Goal: Task Accomplishment & Management: Complete application form

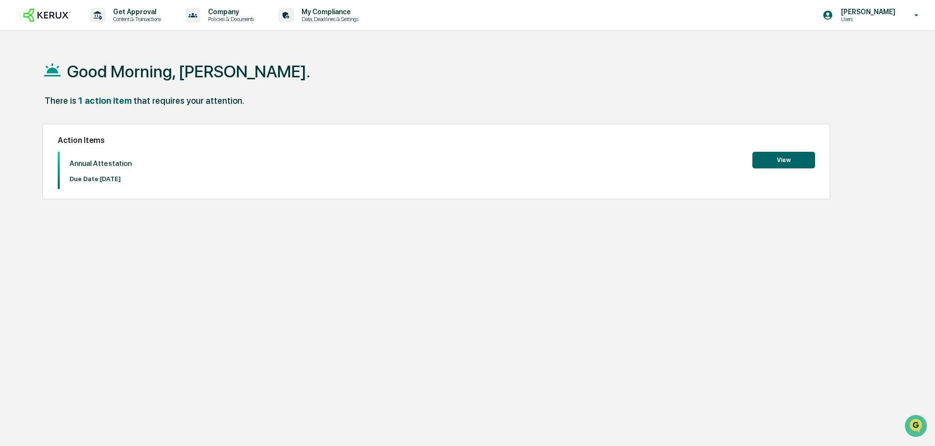
click at [773, 157] on button "View" at bounding box center [783, 160] width 63 height 17
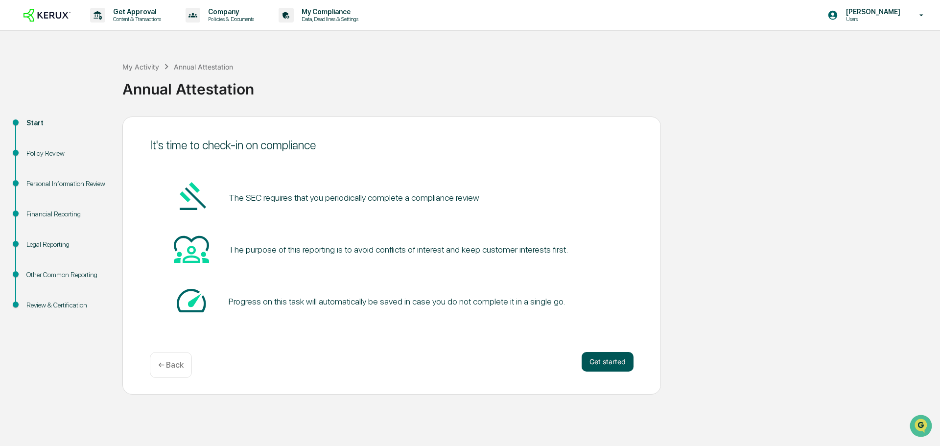
click at [611, 363] on button "Get started" at bounding box center [608, 362] width 52 height 20
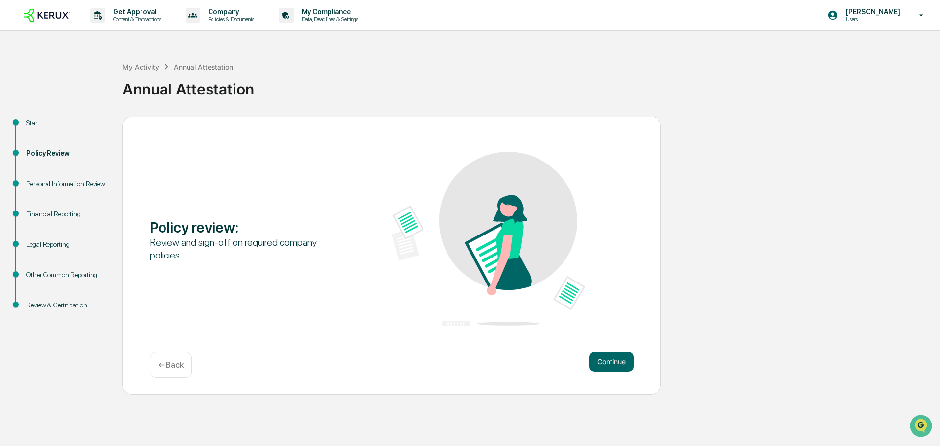
click at [611, 363] on button "Continue" at bounding box center [611, 362] width 44 height 20
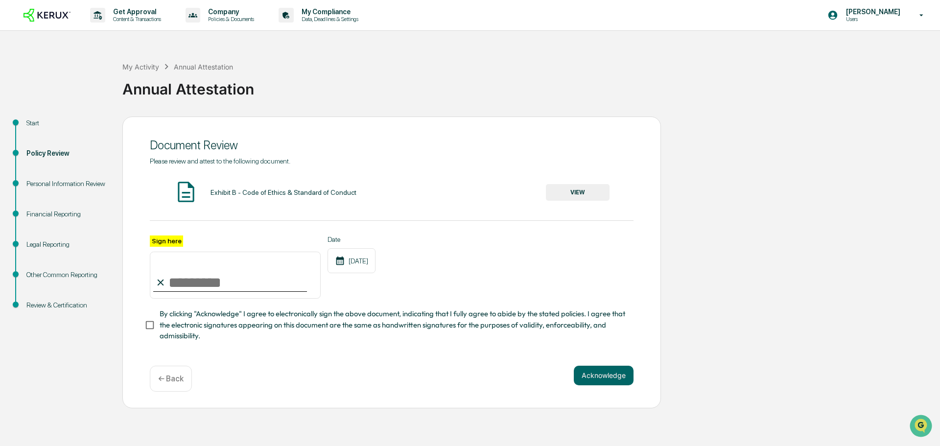
click at [182, 274] on input "Sign here" at bounding box center [235, 275] width 171 height 47
type input "**********"
click at [644, 227] on div "**********" at bounding box center [391, 263] width 539 height 292
click at [593, 190] on button "VIEW" at bounding box center [578, 192] width 64 height 17
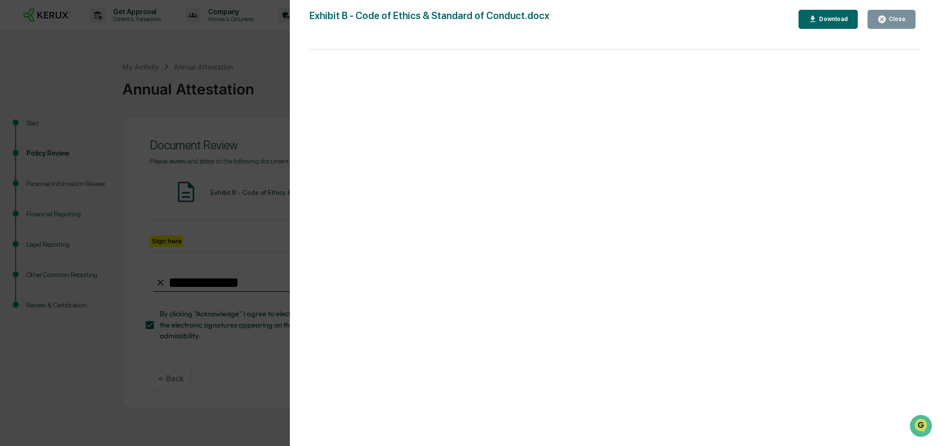
click at [896, 13] on button "Close" at bounding box center [891, 19] width 48 height 19
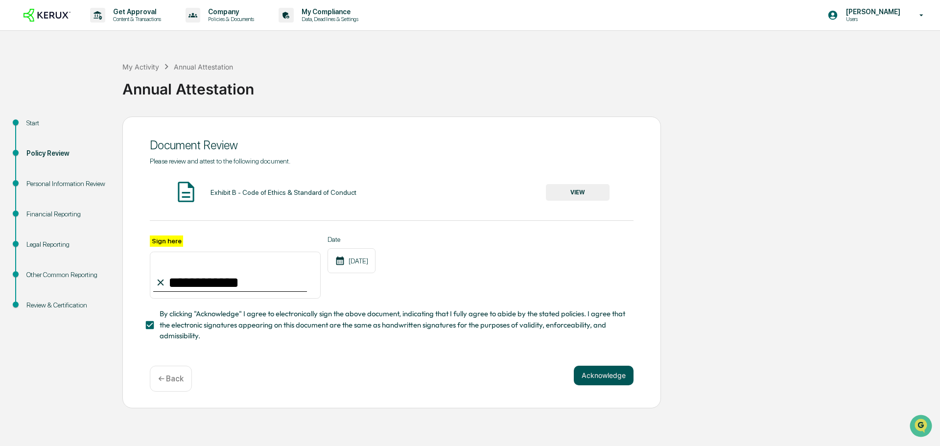
click at [606, 376] on button "Acknowledge" at bounding box center [604, 376] width 60 height 20
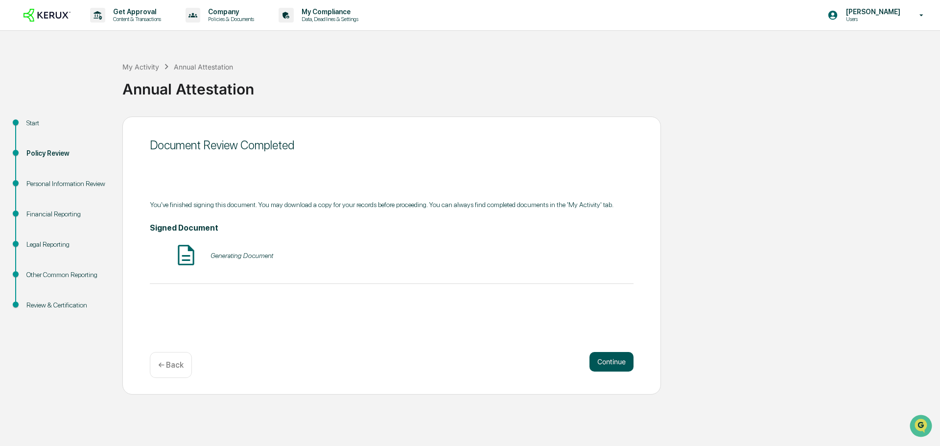
click at [611, 360] on button "Continue" at bounding box center [611, 362] width 44 height 20
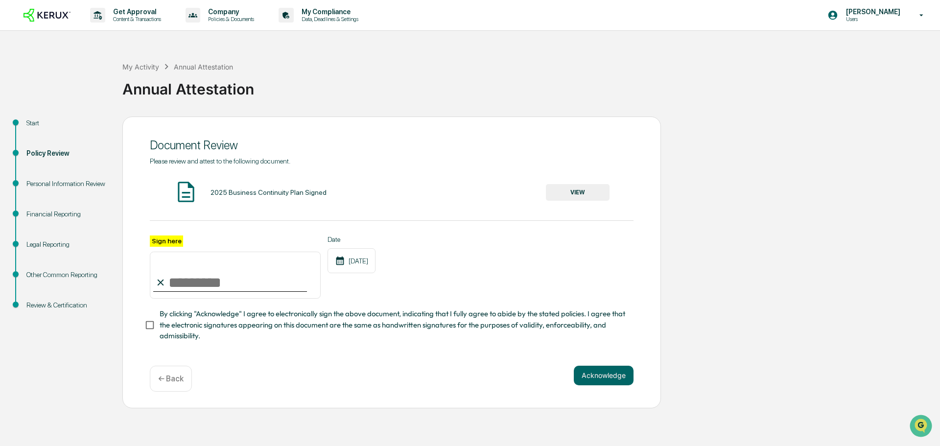
click at [198, 287] on input "Sign here" at bounding box center [235, 275] width 171 height 47
type input "**********"
click at [588, 194] on button "VIEW" at bounding box center [578, 192] width 64 height 17
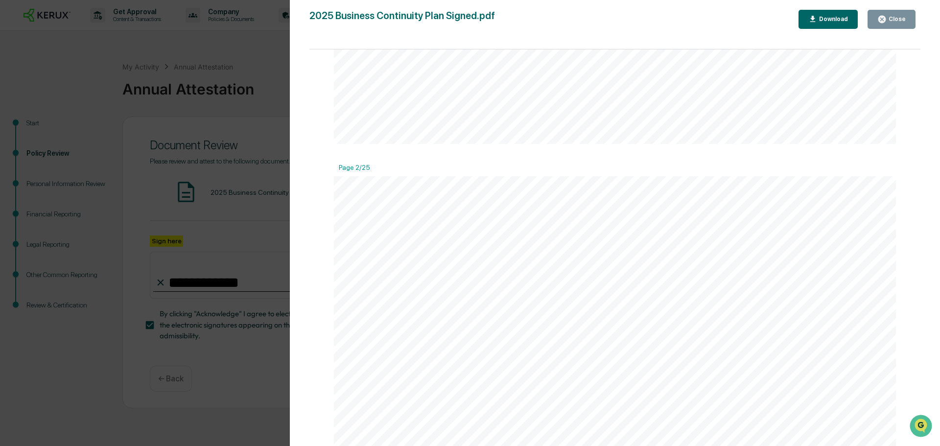
scroll to position [718, 0]
click at [884, 20] on icon "button" at bounding box center [881, 19] width 9 height 9
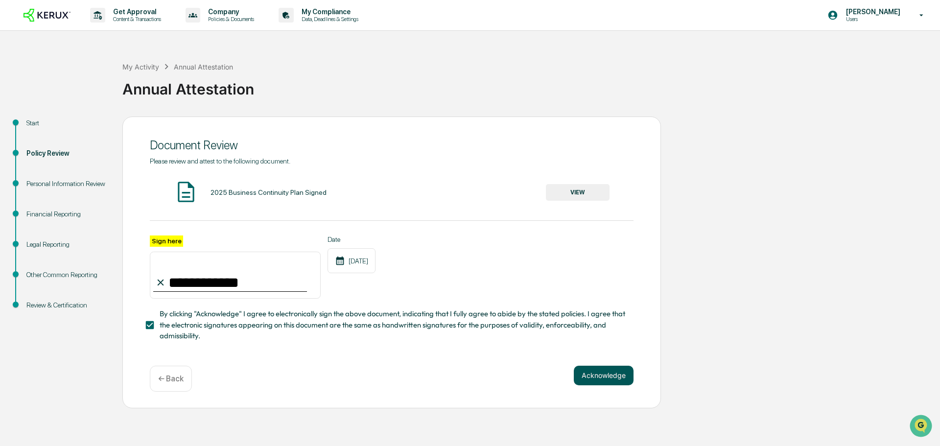
click at [597, 375] on button "Acknowledge" at bounding box center [604, 376] width 60 height 20
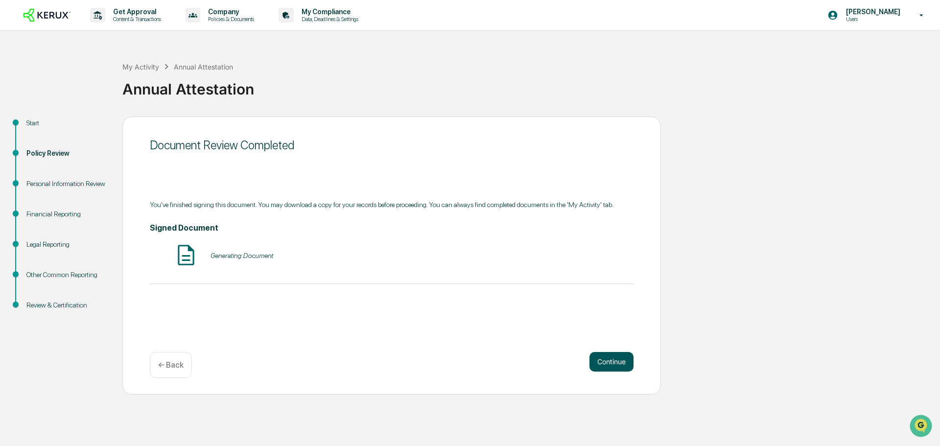
click at [604, 363] on button "Continue" at bounding box center [611, 362] width 44 height 20
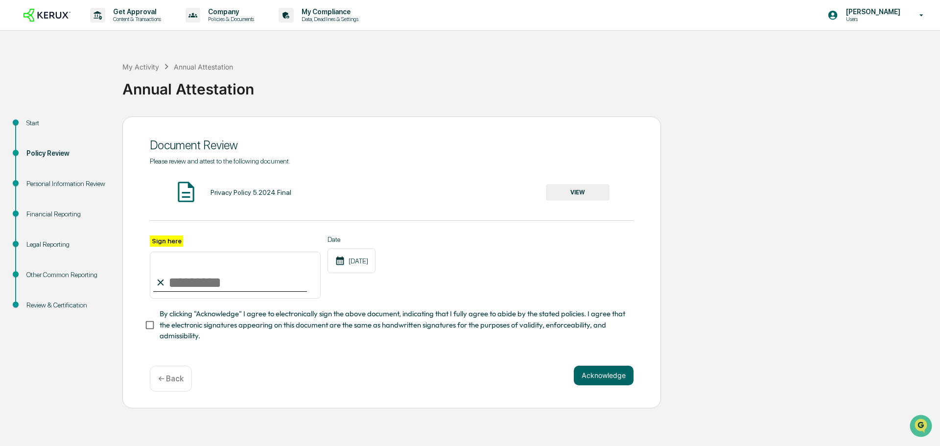
click at [205, 290] on input "Sign here" at bounding box center [235, 275] width 171 height 47
type input "**********"
click at [602, 376] on button "Acknowledge" at bounding box center [604, 376] width 60 height 20
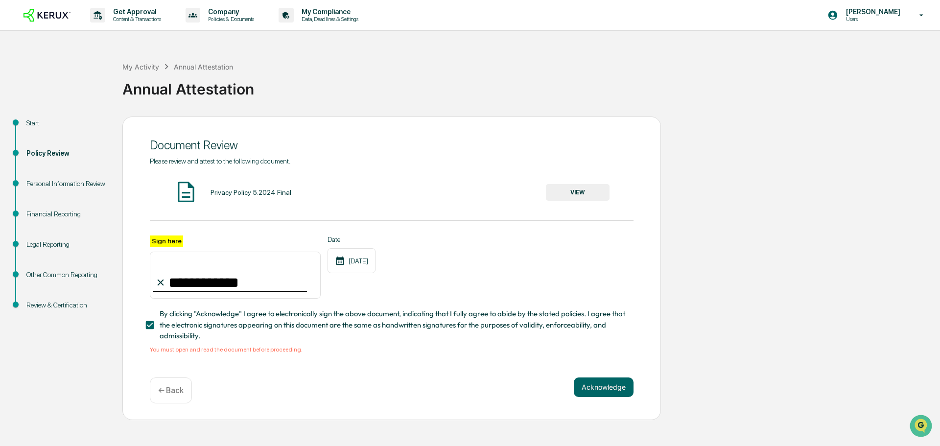
click at [257, 192] on div "Privacy Policy 5.2024 Final" at bounding box center [251, 192] width 81 height 8
click at [585, 190] on button "VIEW" at bounding box center [578, 192] width 64 height 17
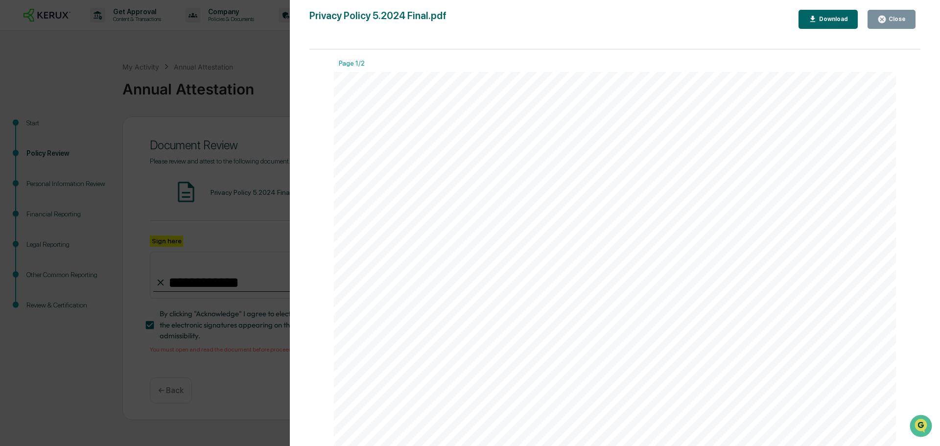
click at [879, 23] on icon "button" at bounding box center [881, 19] width 9 height 9
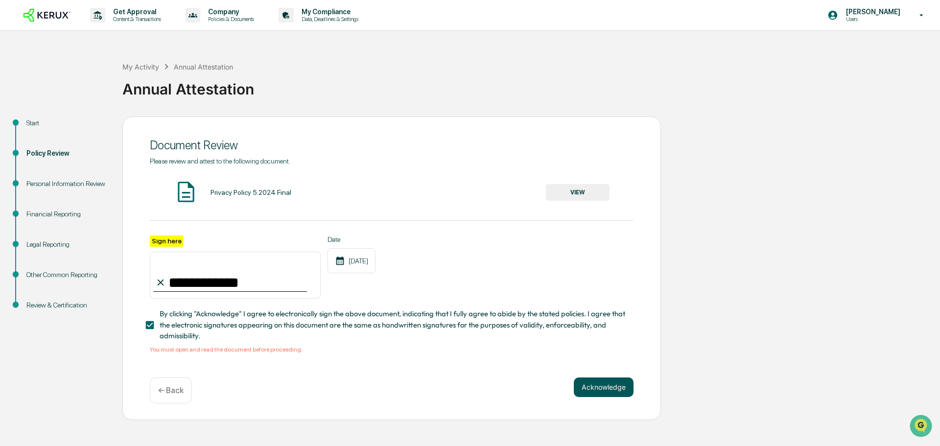
click at [619, 393] on button "Acknowledge" at bounding box center [604, 387] width 60 height 20
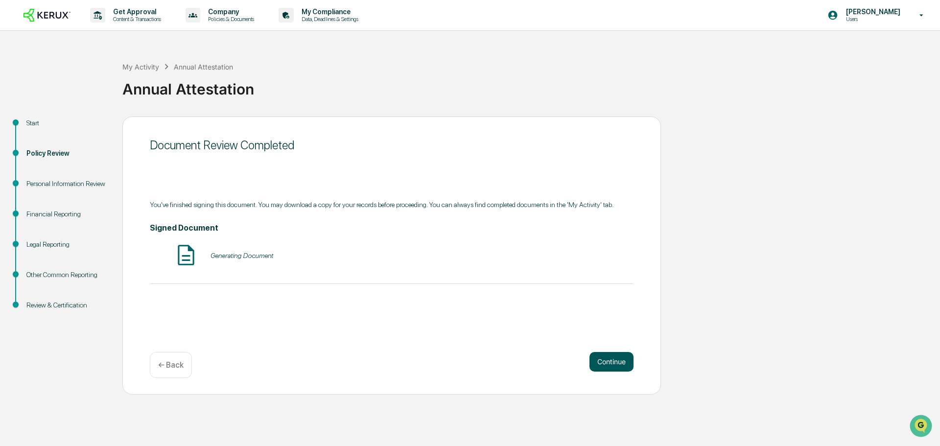
click at [622, 365] on button "Continue" at bounding box center [611, 362] width 44 height 20
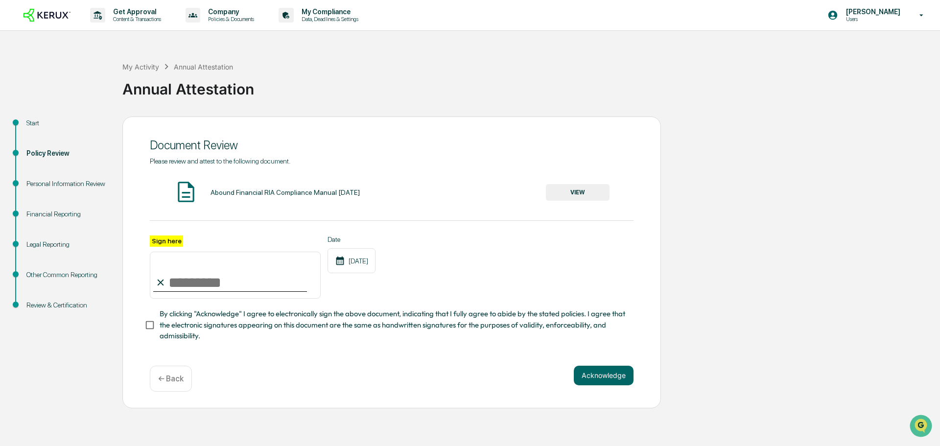
click at [243, 291] on input "Sign here" at bounding box center [235, 275] width 171 height 47
type input "**********"
click at [574, 190] on button "VIEW" at bounding box center [578, 192] width 64 height 17
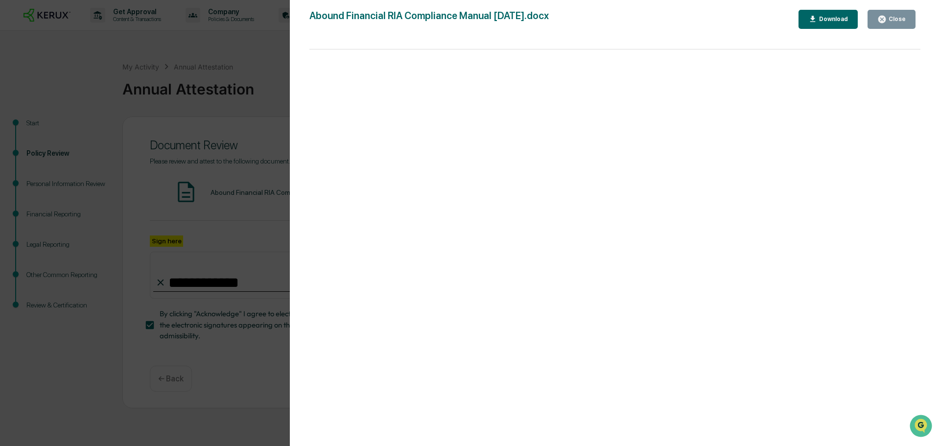
click at [887, 14] on button "Close" at bounding box center [891, 19] width 48 height 19
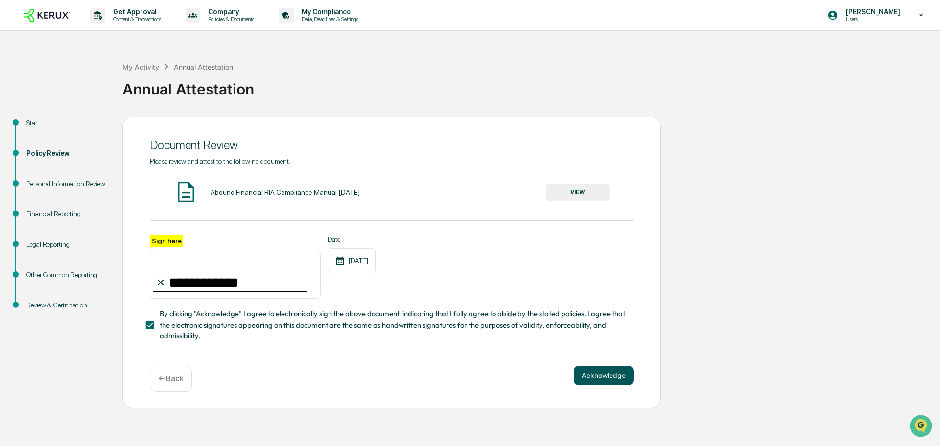
click at [595, 377] on button "Acknowledge" at bounding box center [604, 376] width 60 height 20
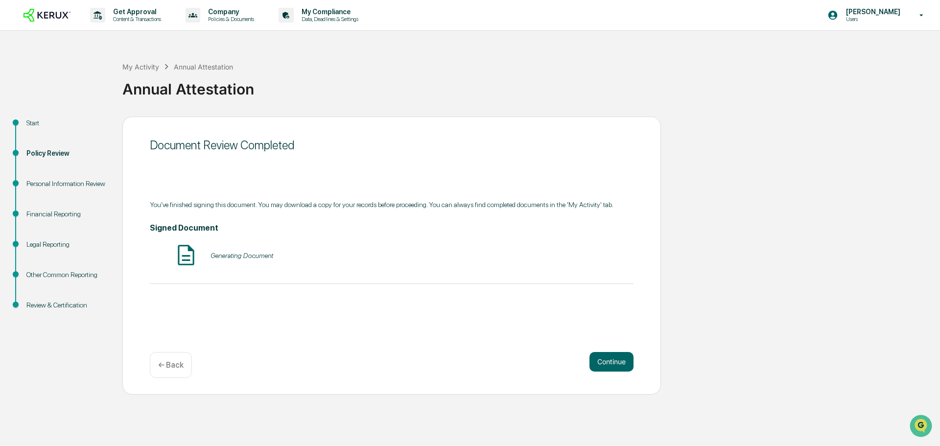
click at [586, 367] on div "Continue ← Back" at bounding box center [392, 365] width 484 height 26
click at [644, 358] on div "Document Review Completed You've finished signing this document. You may downlo…" at bounding box center [391, 256] width 539 height 278
click at [626, 361] on button "Continue" at bounding box center [611, 362] width 44 height 20
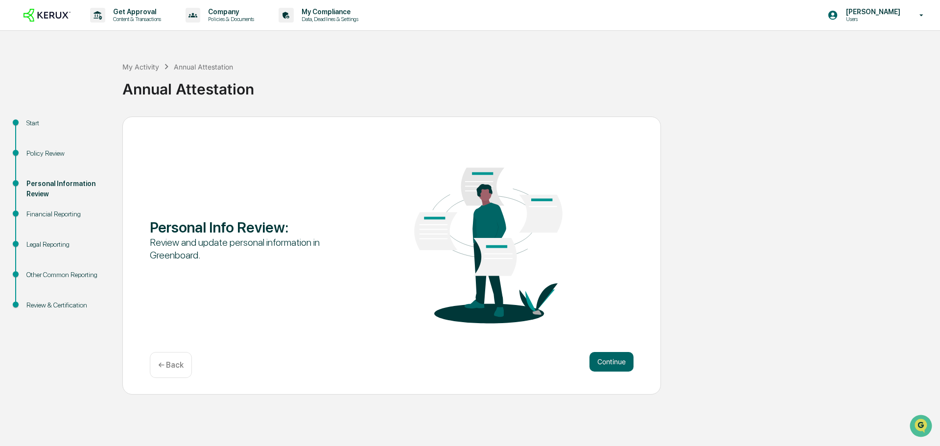
click at [626, 361] on button "Continue" at bounding box center [611, 362] width 44 height 20
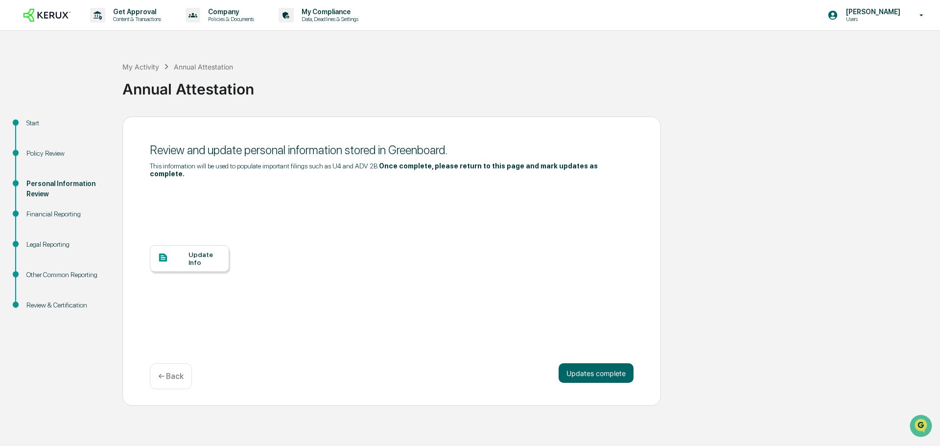
click at [162, 254] on icon at bounding box center [163, 258] width 8 height 8
click at [422, 149] on div "Review and update personal information stored in Greenboard." at bounding box center [392, 150] width 484 height 14
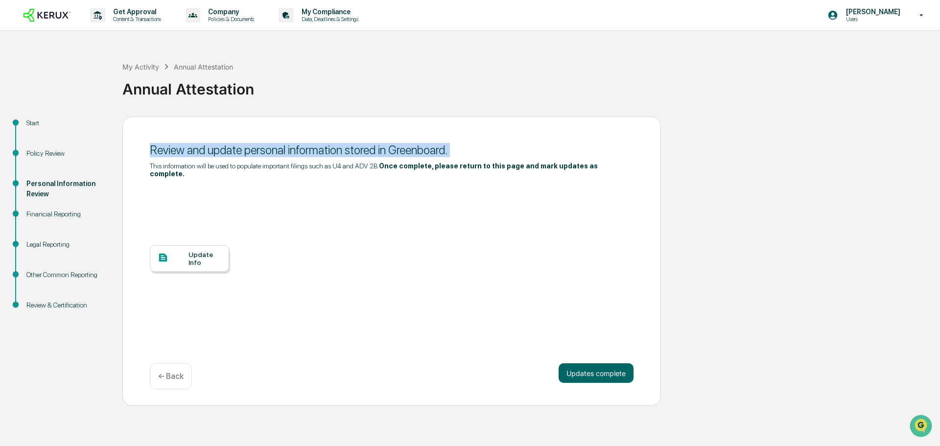
click at [422, 149] on div "Review and update personal information stored in Greenboard." at bounding box center [392, 150] width 484 height 14
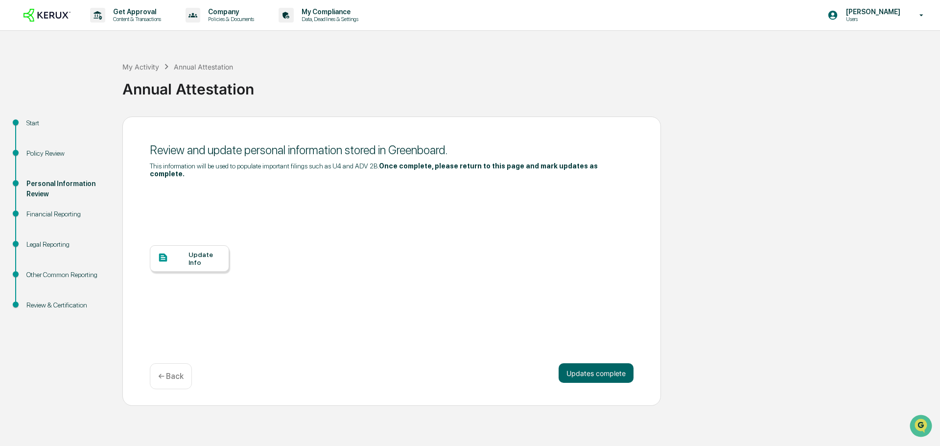
click at [197, 251] on div "Update Info" at bounding box center [204, 259] width 33 height 16
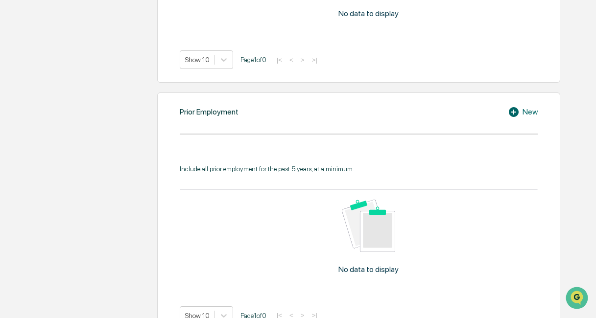
scroll to position [609, 0]
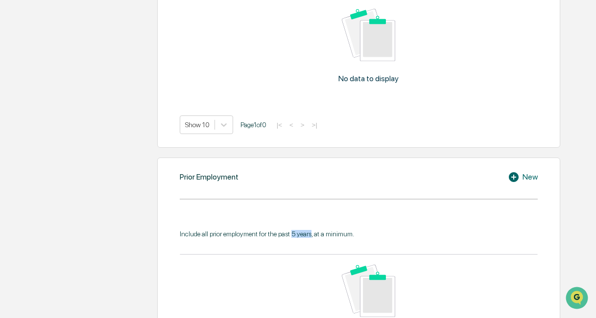
drag, startPoint x: 291, startPoint y: 231, endPoint x: 312, endPoint y: 233, distance: 20.7
click at [312, 233] on div "Include all prior employment for the past 5 years, at a minimum." at bounding box center [359, 234] width 358 height 8
drag, startPoint x: 314, startPoint y: 233, endPoint x: 351, endPoint y: 229, distance: 37.5
click at [351, 229] on div "Include all prior employment for the past 5 years, at a minimum. No data to dis…" at bounding box center [359, 302] width 358 height 175
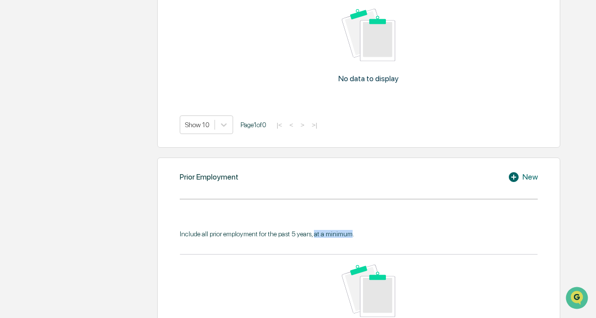
click at [351, 229] on div "Include all prior employment for the past 5 years, at a minimum. No data to dis…" at bounding box center [359, 302] width 358 height 175
drag, startPoint x: 351, startPoint y: 234, endPoint x: 178, endPoint y: 237, distance: 173.3
click at [178, 237] on div "Prior Employment New Include all prior employment for the past 5 years, at a mi…" at bounding box center [358, 281] width 403 height 246
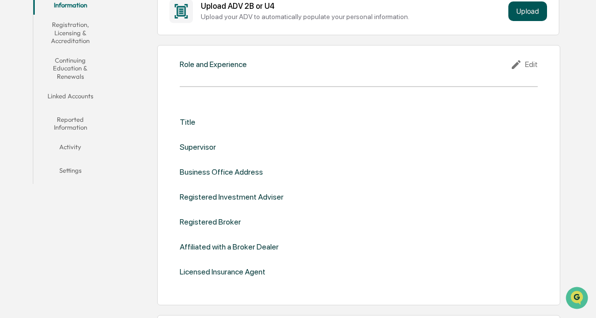
scroll to position [131, 0]
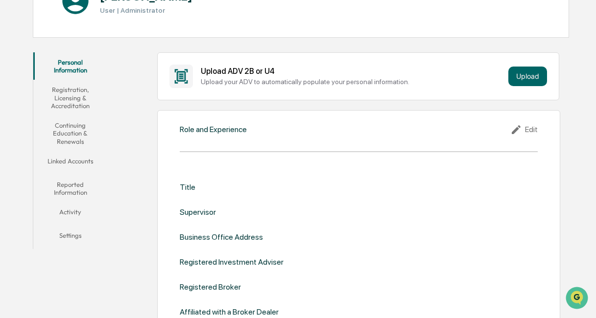
click at [534, 131] on div "Edit" at bounding box center [523, 130] width 27 height 12
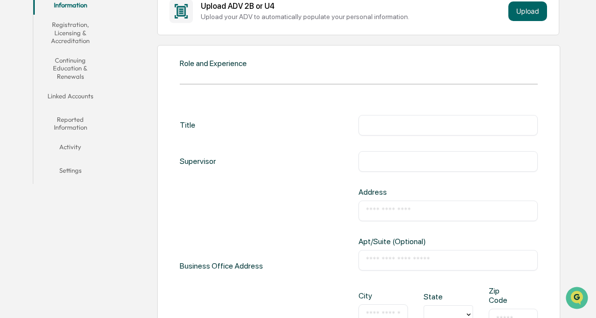
scroll to position [0, 0]
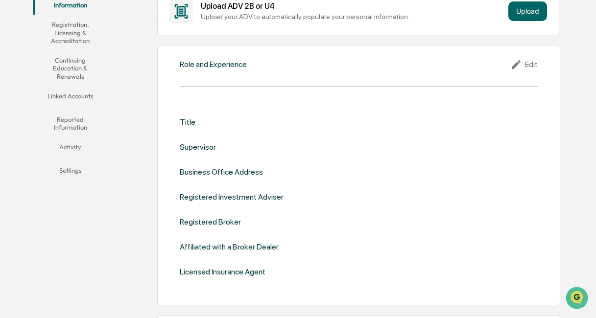
click at [526, 60] on div "Edit" at bounding box center [523, 65] width 27 height 12
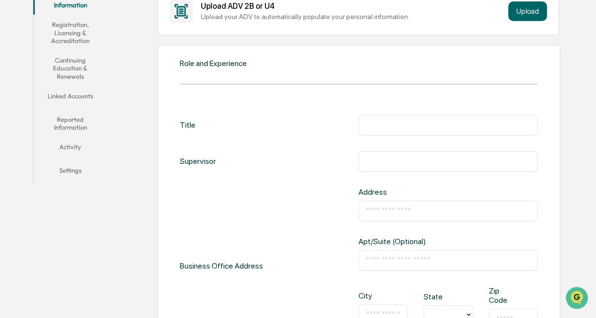
click at [379, 127] on input "text" at bounding box center [448, 125] width 164 height 10
type input "**********"
